Goal: Task Accomplishment & Management: Complete application form

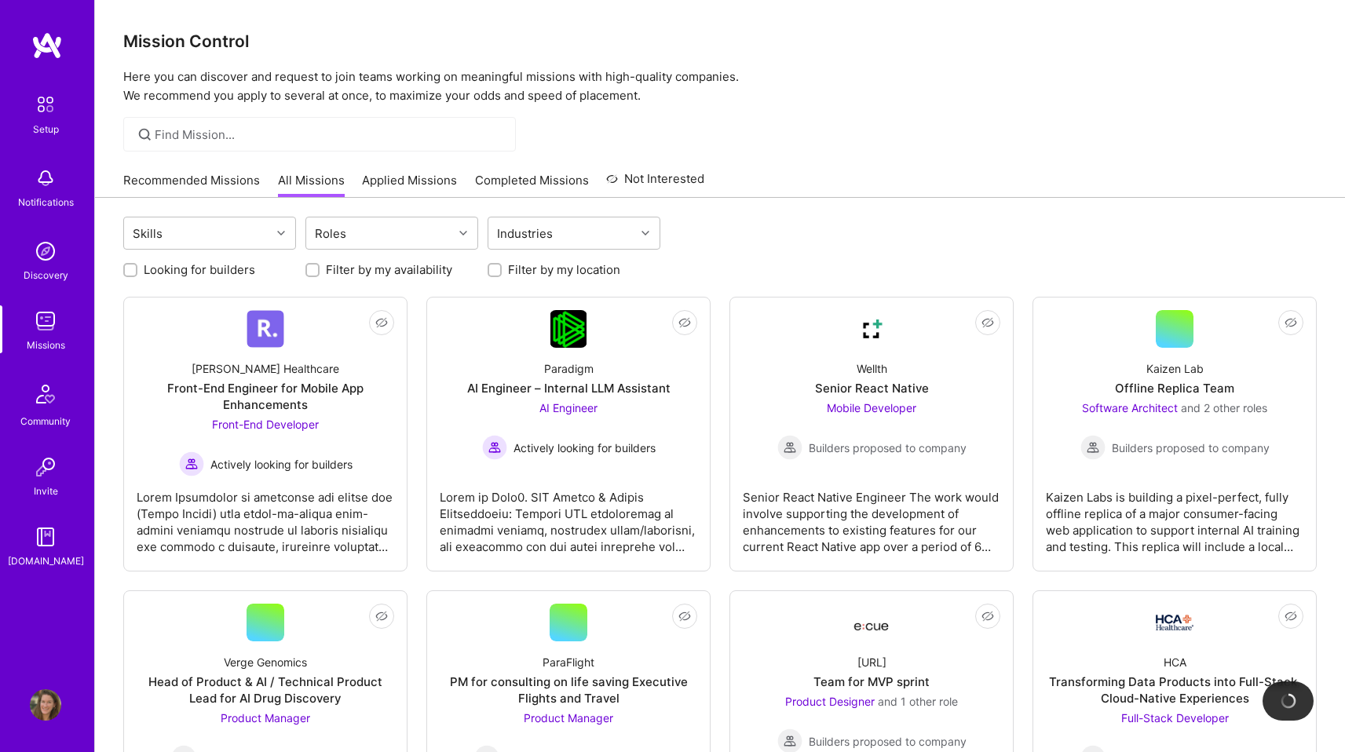
click at [46, 353] on div "Missions" at bounding box center [46, 345] width 38 height 16
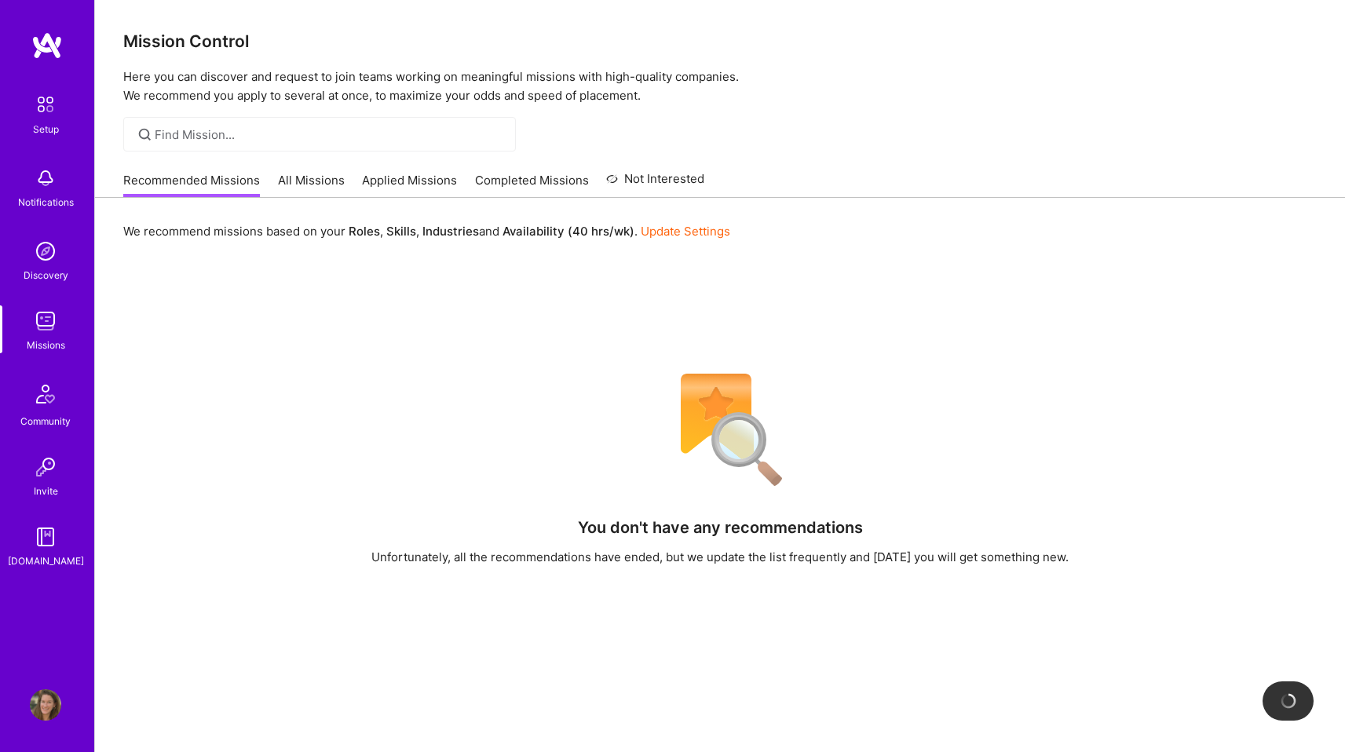
click at [395, 181] on link "Applied Missions" at bounding box center [409, 185] width 95 height 26
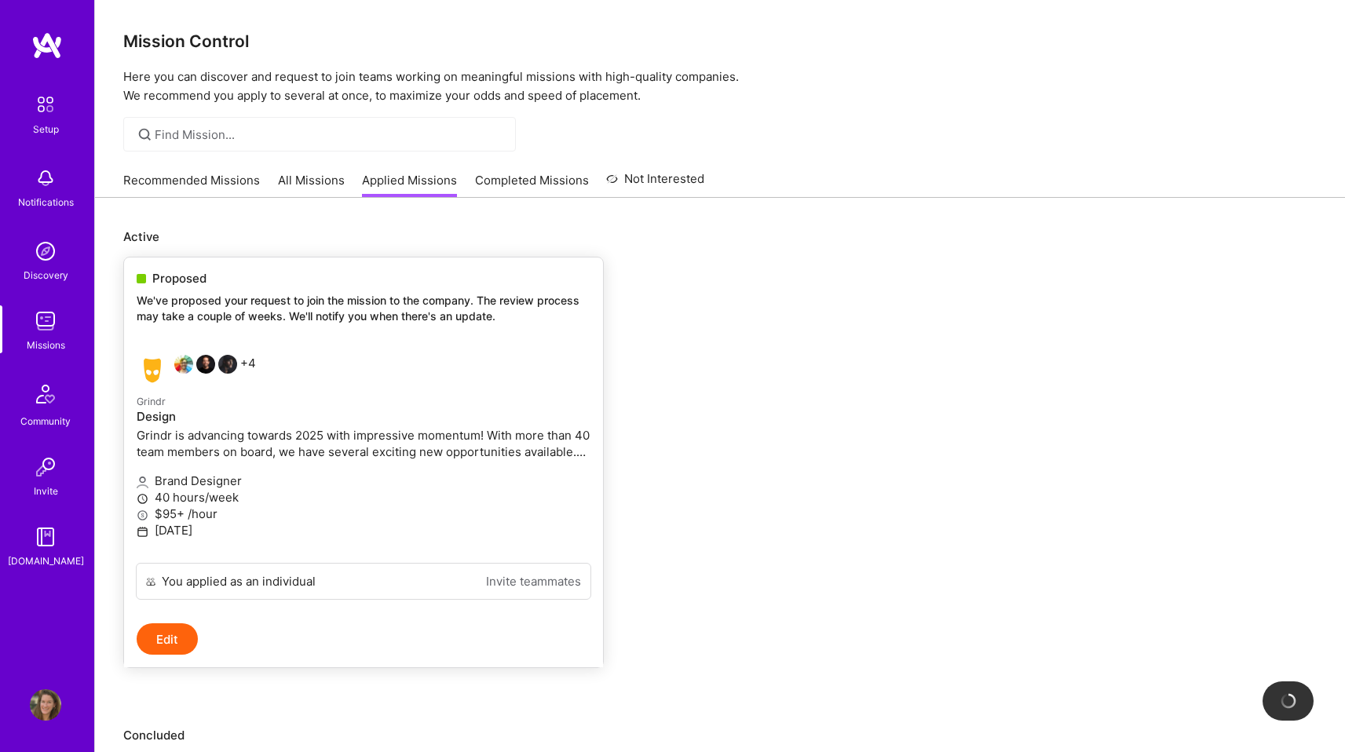
click at [335, 446] on p "Grindr is advancing towards 2025 with impressive momentum! With more than 40 te…" at bounding box center [364, 443] width 454 height 33
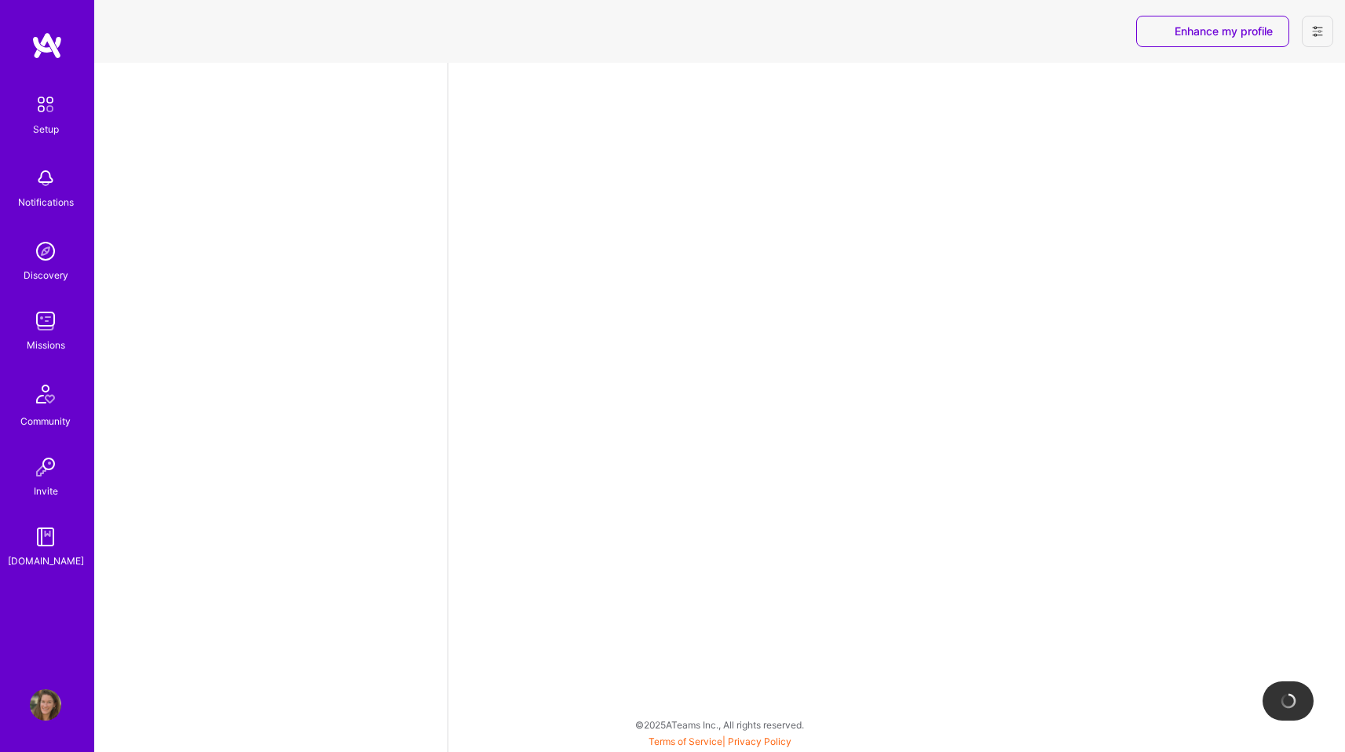
select select "US"
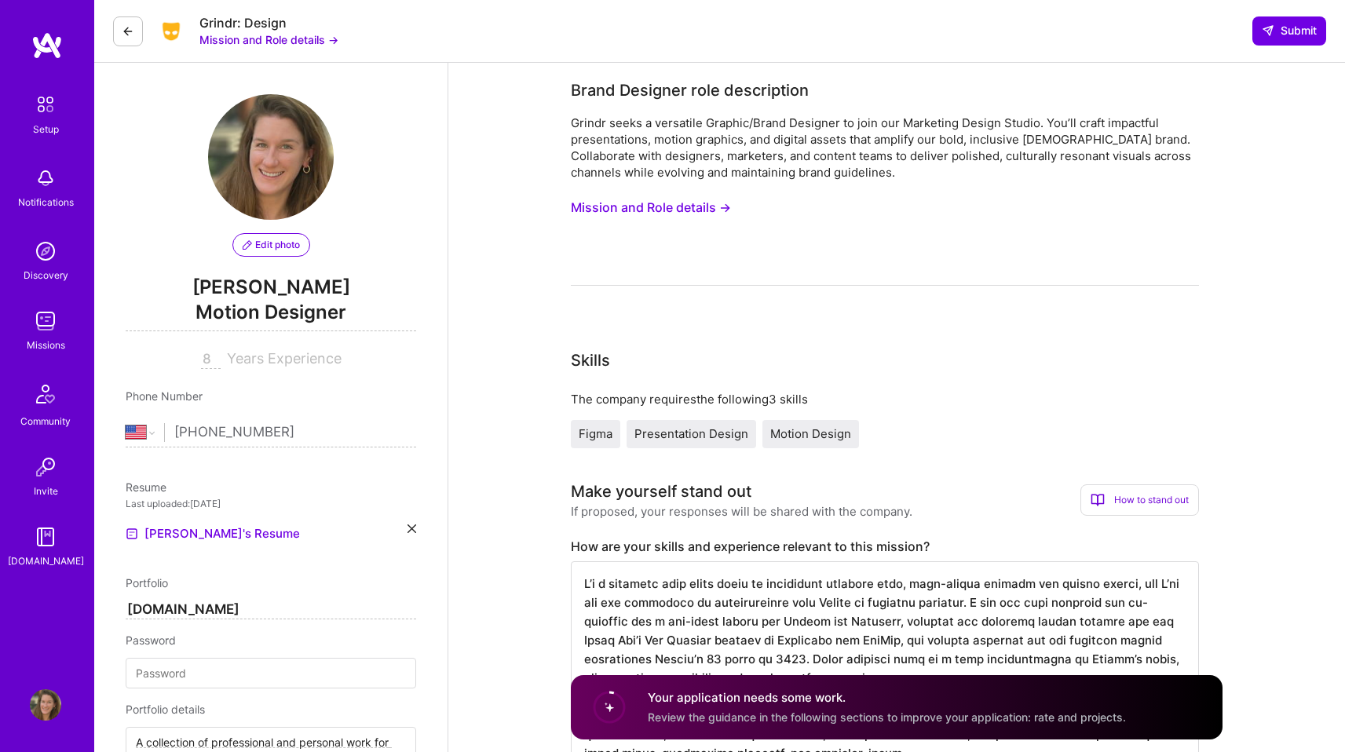
click at [728, 208] on button "Mission and Role details →" at bounding box center [651, 207] width 160 height 29
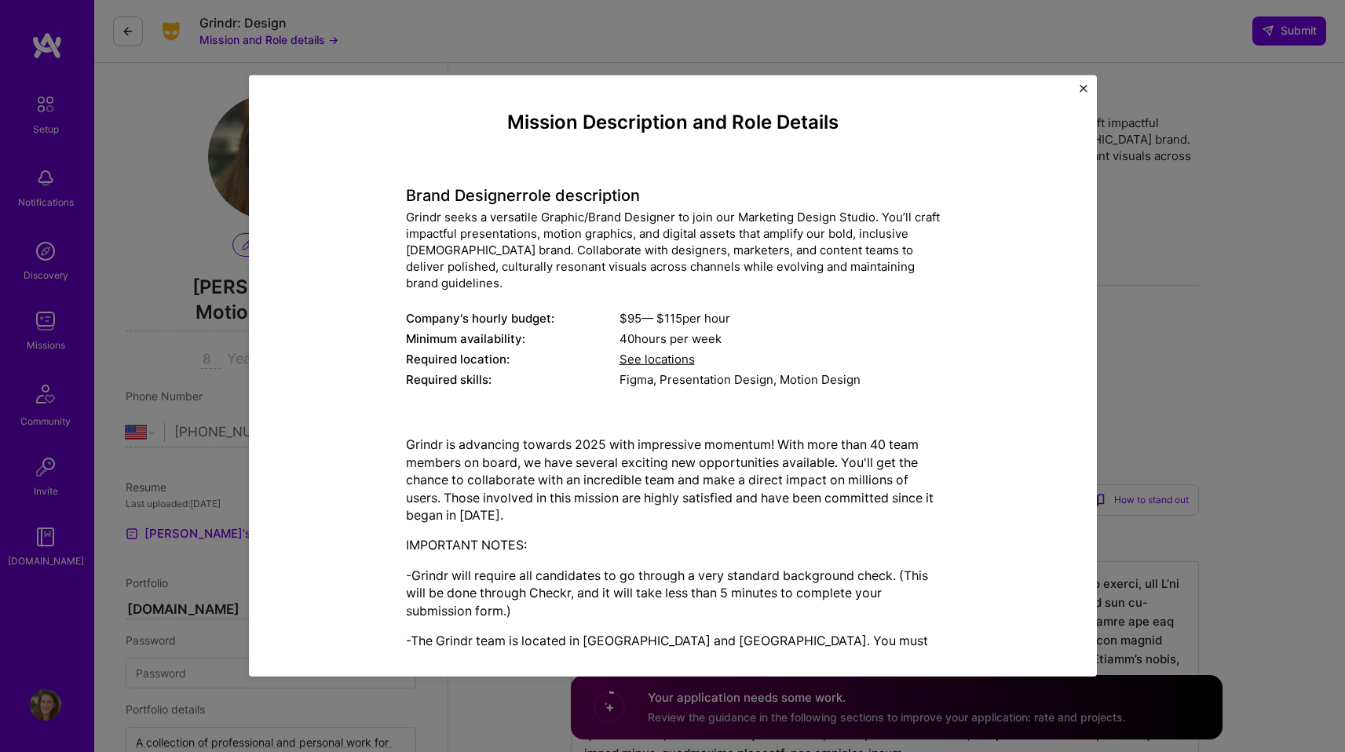
click at [1081, 86] on img "Close" at bounding box center [1084, 89] width 8 height 8
